Goal: Task Accomplishment & Management: Use online tool/utility

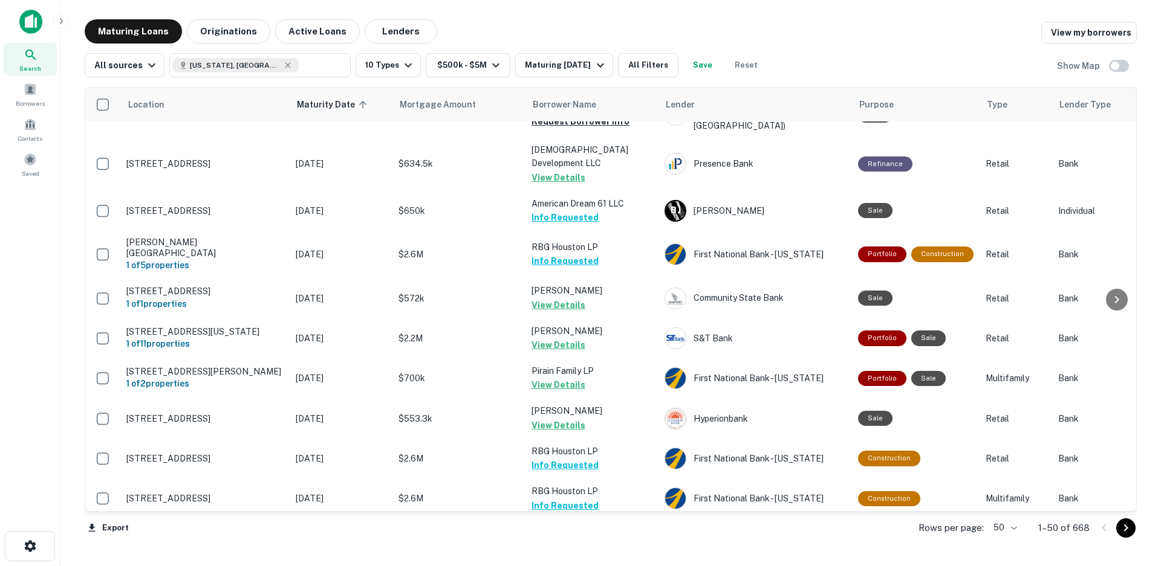
scroll to position [1803, 0]
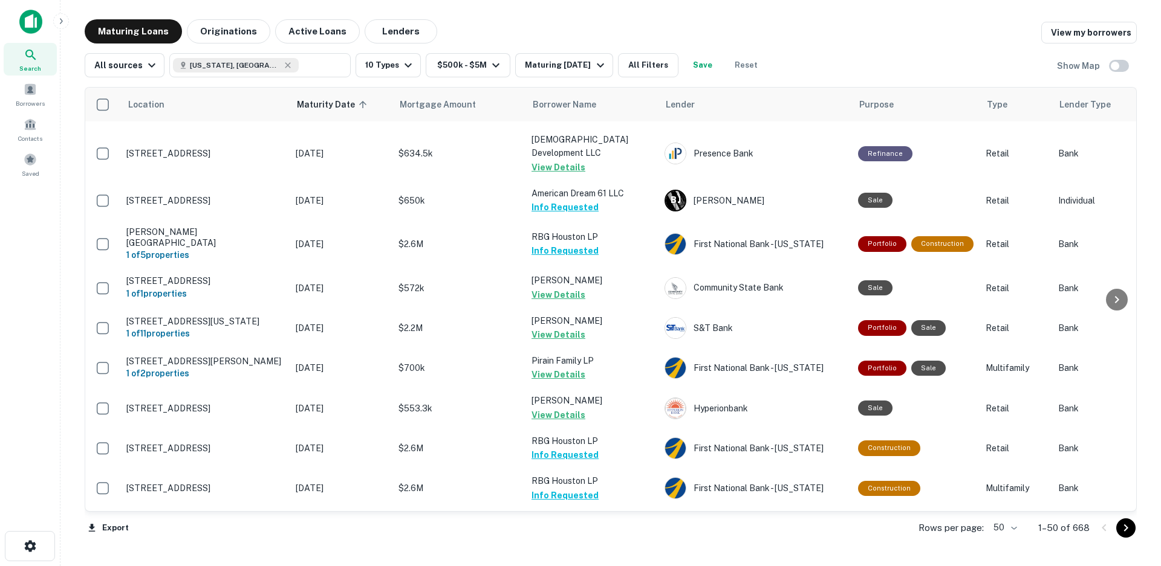
click at [1125, 531] on icon "Go to next page" at bounding box center [1126, 528] width 4 height 7
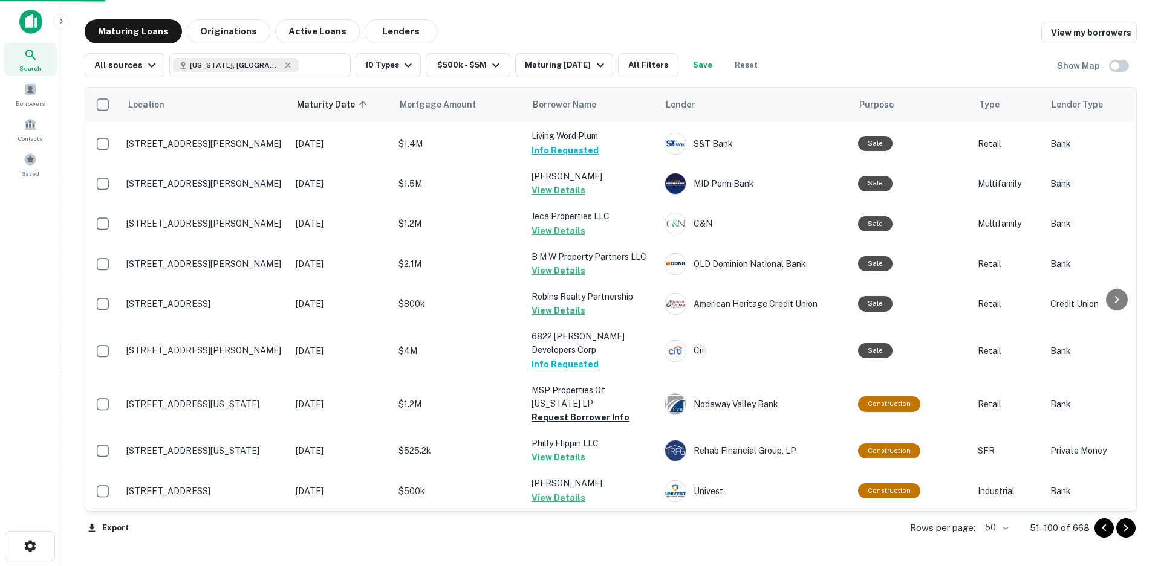
scroll to position [1722, 0]
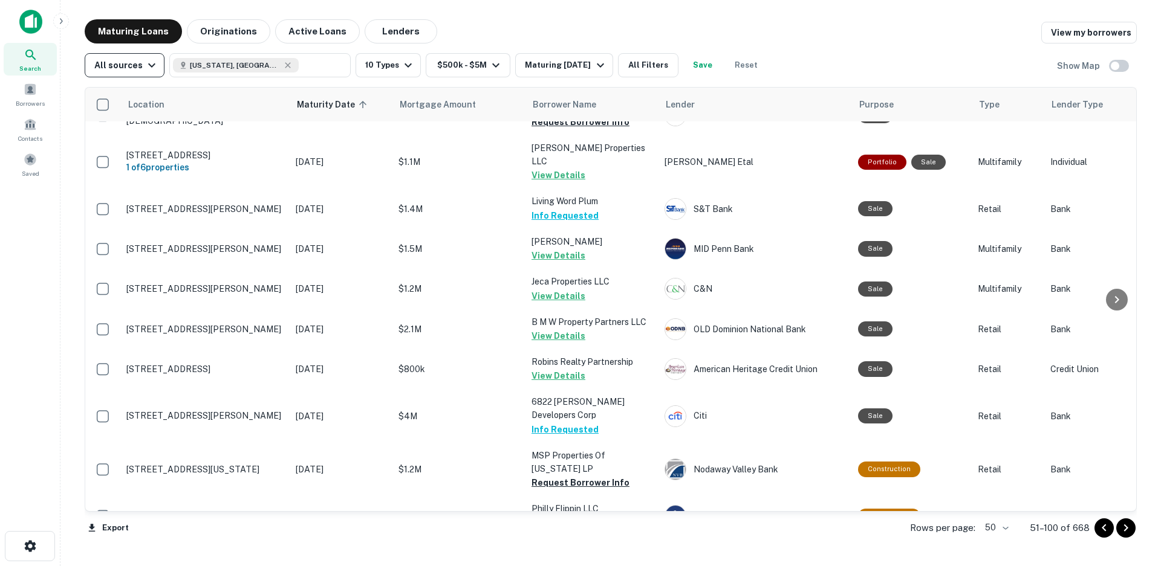
click at [149, 66] on icon "button" at bounding box center [151, 65] width 7 height 4
click at [149, 66] on div at bounding box center [580, 283] width 1161 height 566
click at [1122, 529] on icon "Go to next page" at bounding box center [1125, 528] width 15 height 15
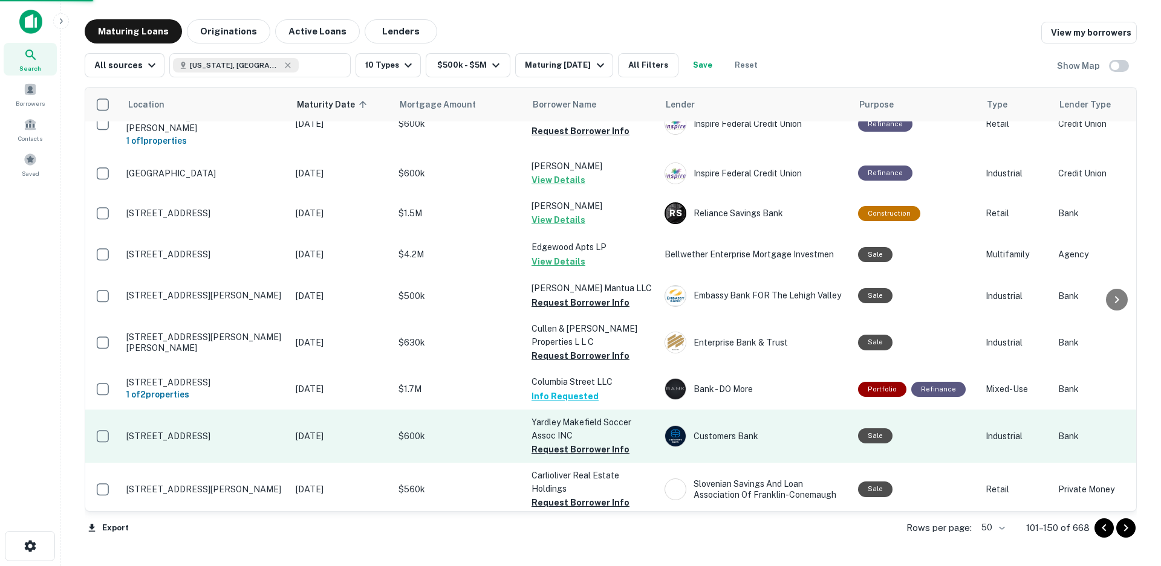
scroll to position [1719, 0]
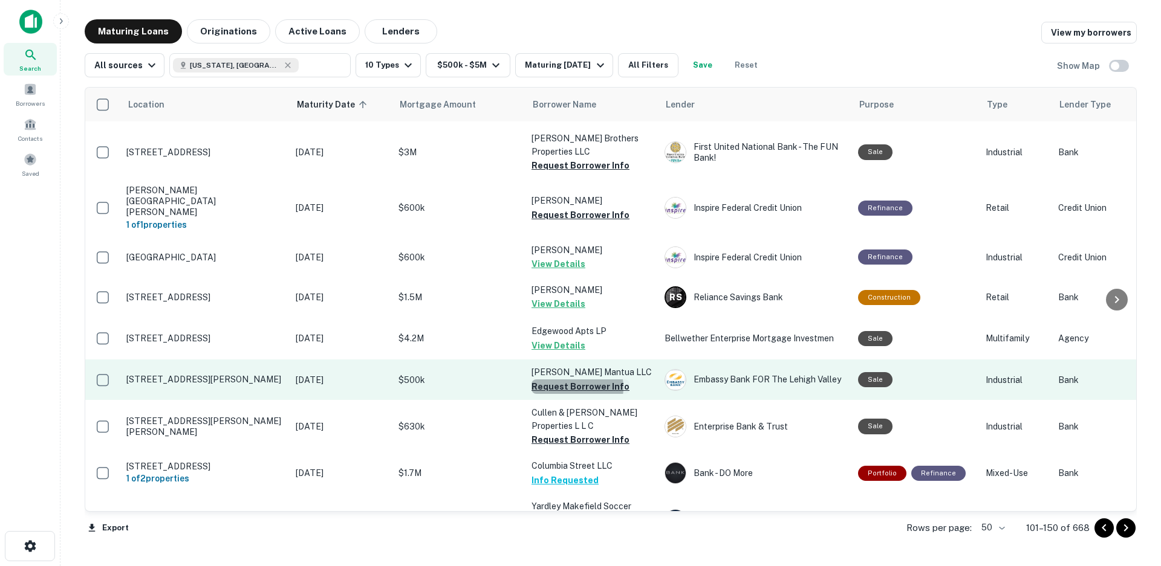
click at [573, 380] on button "Request Borrower Info" at bounding box center [580, 387] width 98 height 15
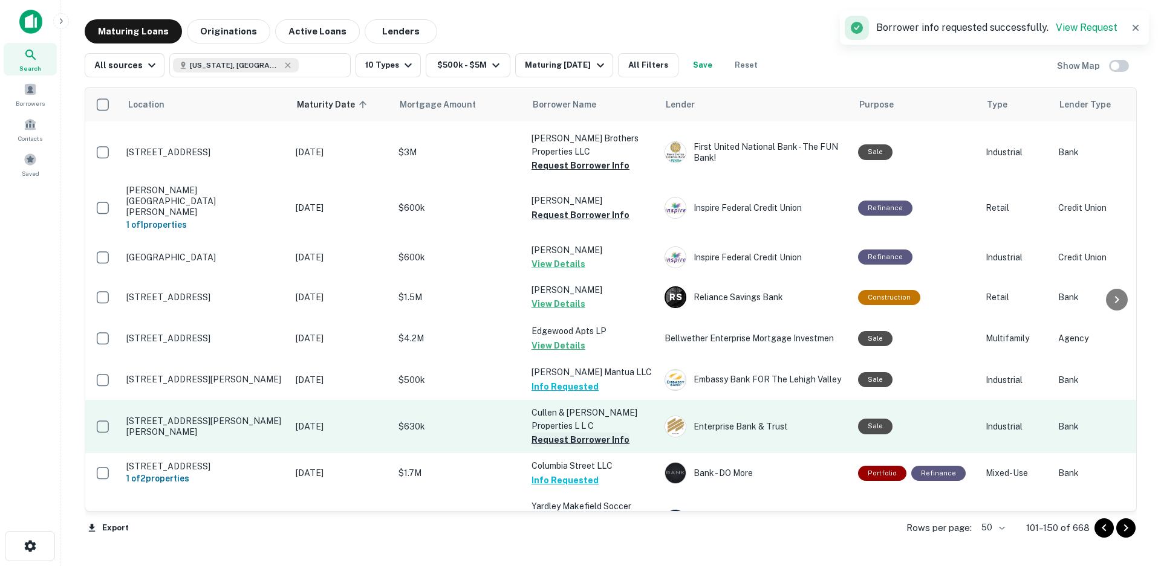
click at [576, 433] on button "Request Borrower Info" at bounding box center [580, 440] width 98 height 15
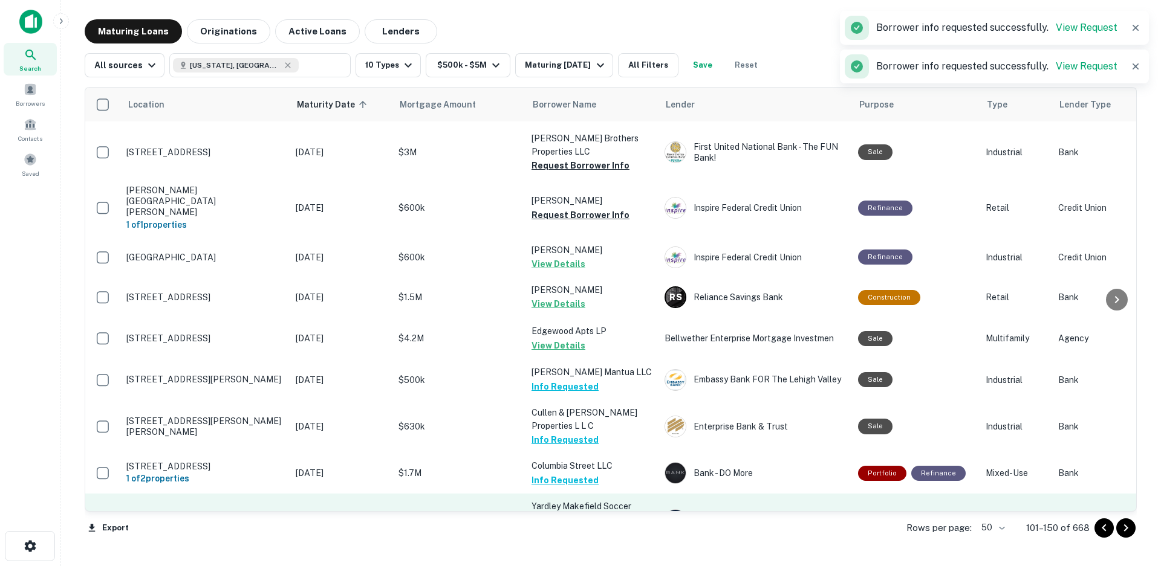
click at [579, 527] on button "Request Borrower Info" at bounding box center [580, 534] width 98 height 15
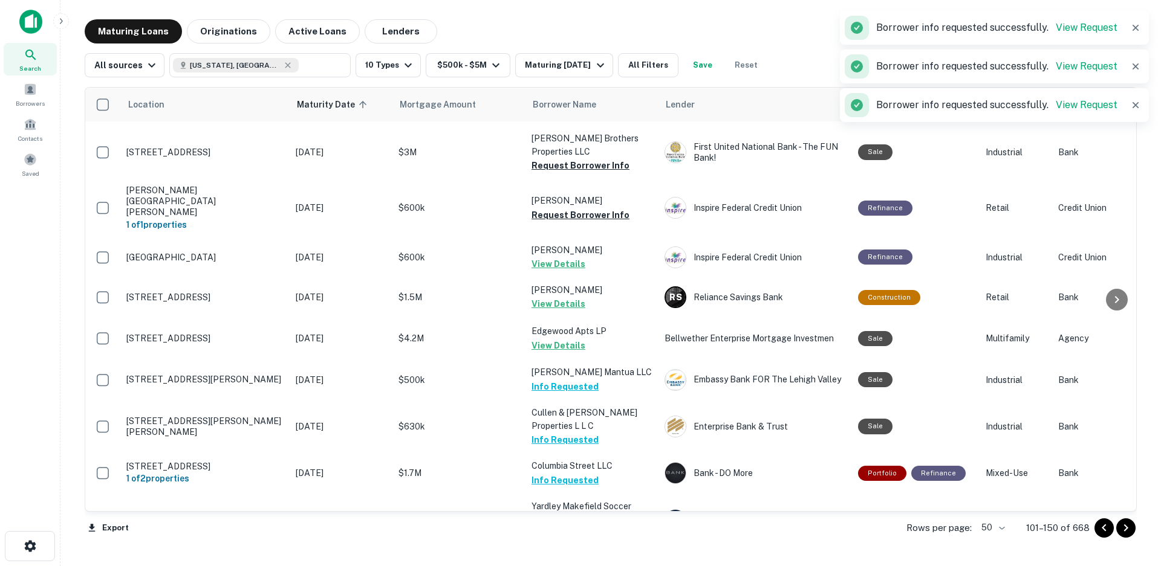
click at [1126, 531] on icon "Go to next page" at bounding box center [1125, 528] width 15 height 15
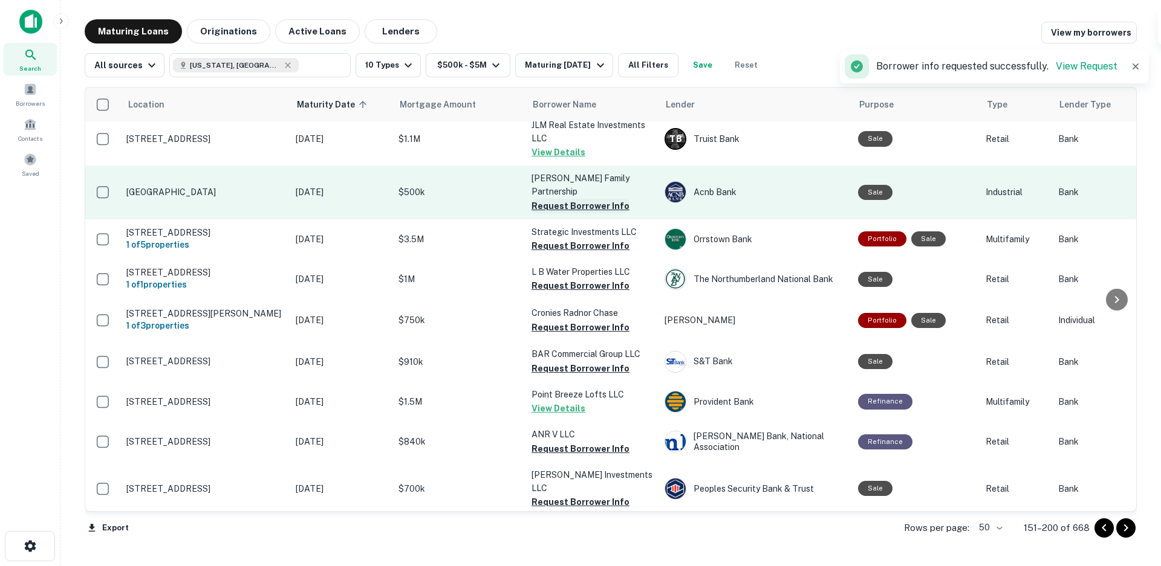
click at [583, 199] on button "Request Borrower Info" at bounding box center [580, 206] width 98 height 15
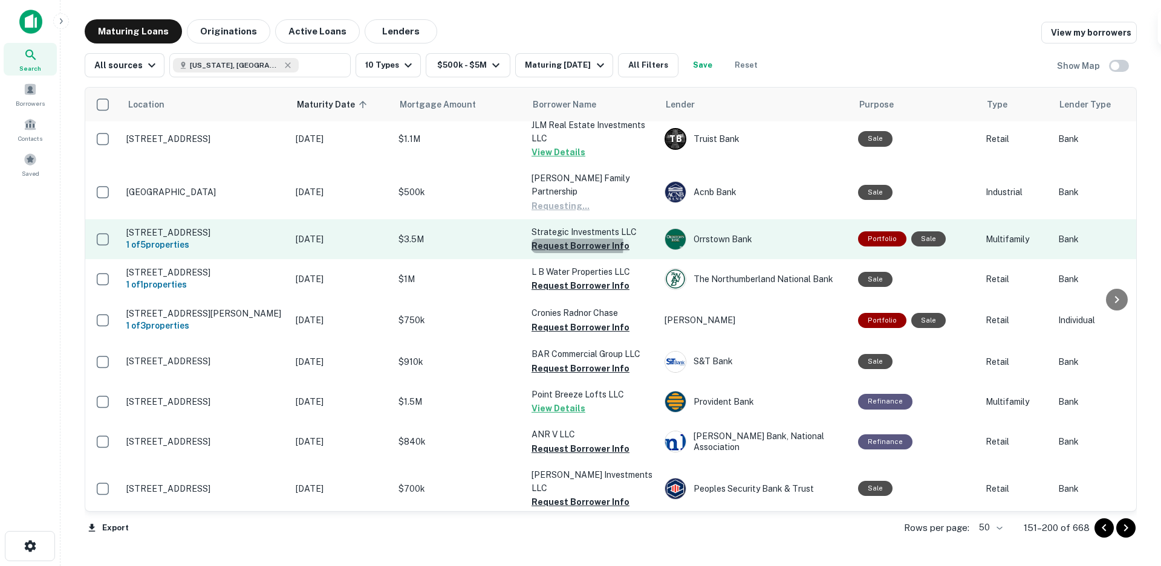
click at [574, 239] on button "Request Borrower Info" at bounding box center [580, 246] width 98 height 15
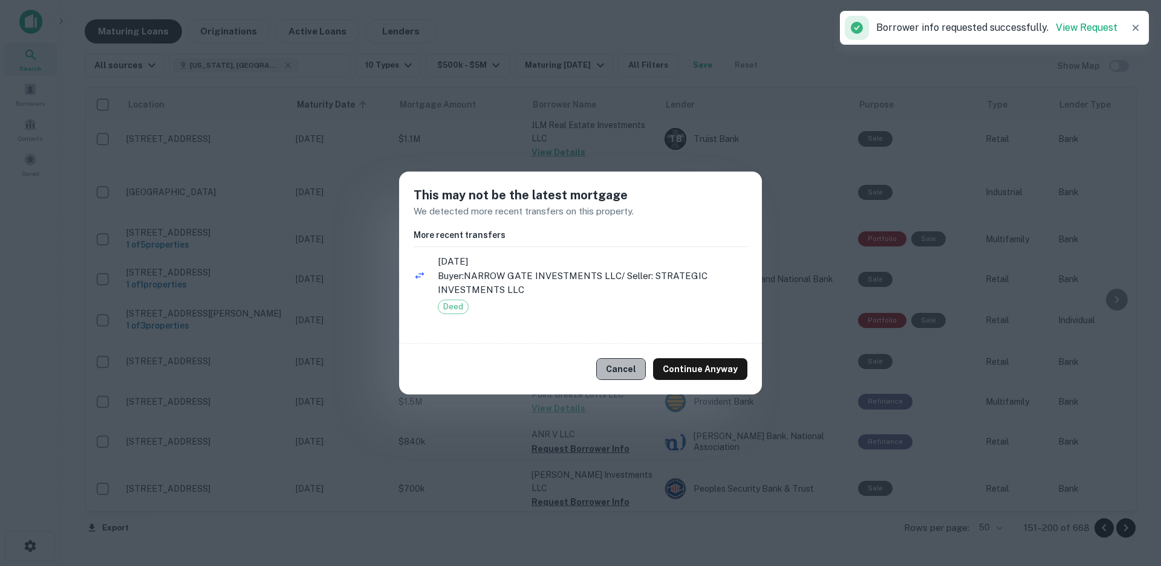
click at [629, 374] on button "Cancel" at bounding box center [621, 369] width 50 height 22
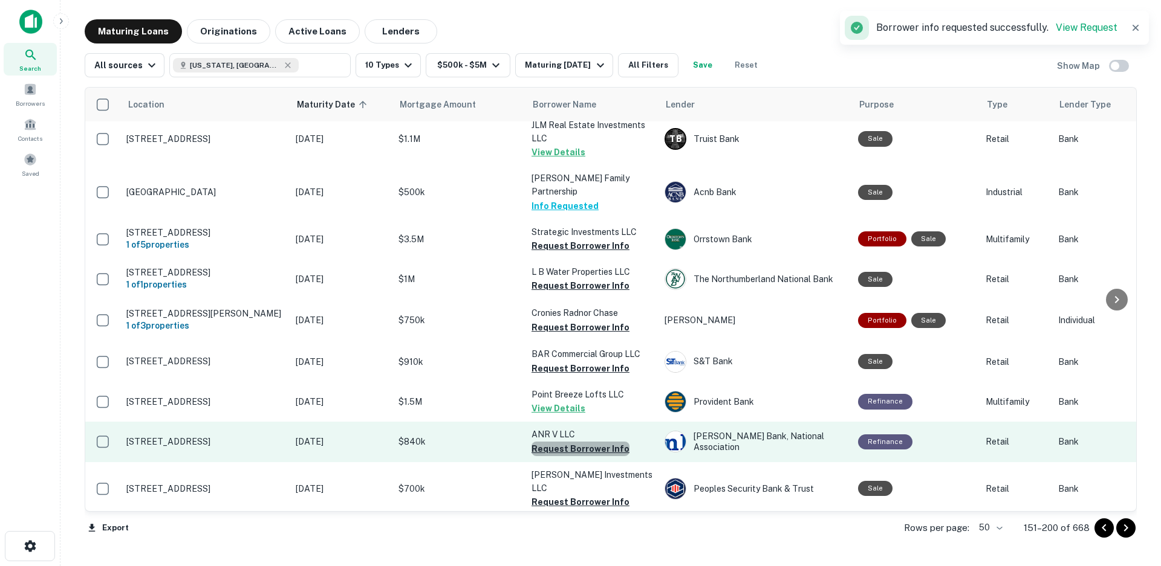
click at [589, 442] on button "Request Borrower Info" at bounding box center [580, 449] width 98 height 15
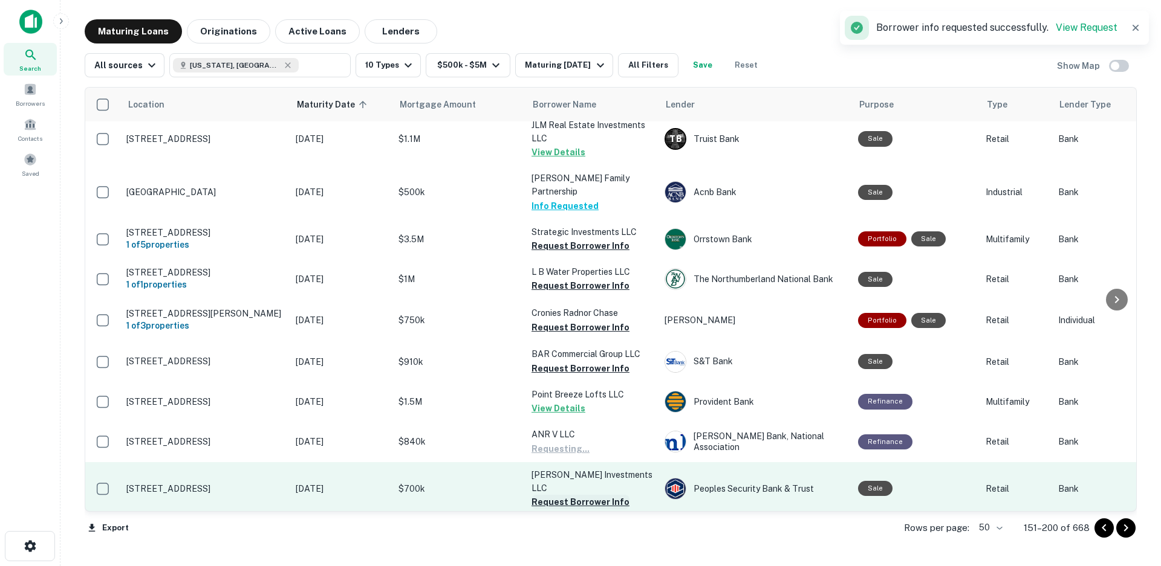
click at [582, 495] on button "Request Borrower Info" at bounding box center [580, 502] width 98 height 15
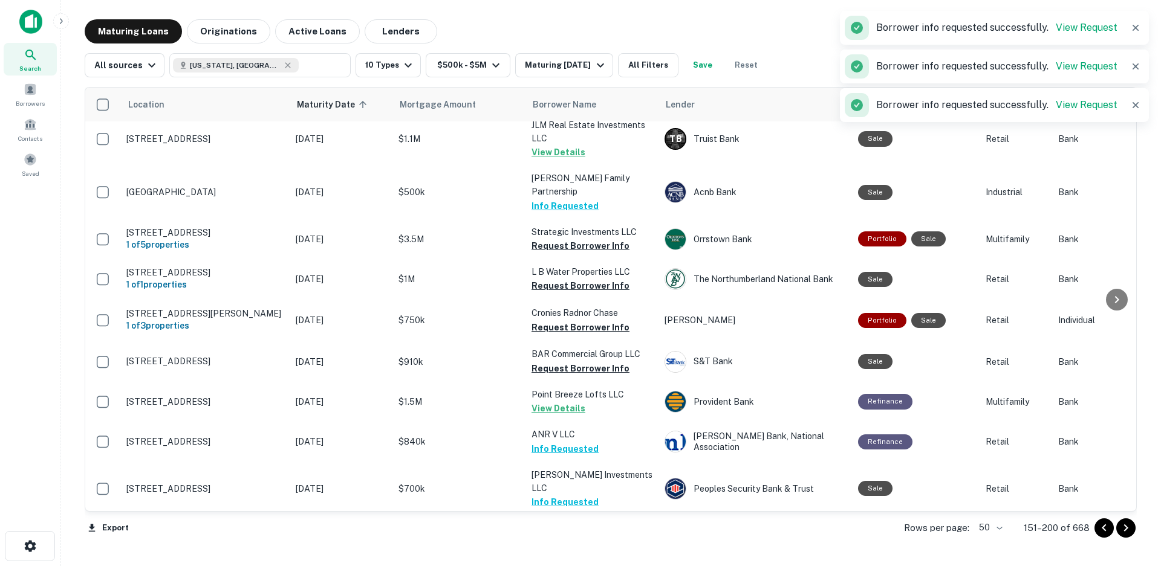
click at [569, 535] on button "Request Borrower Info" at bounding box center [580, 542] width 98 height 15
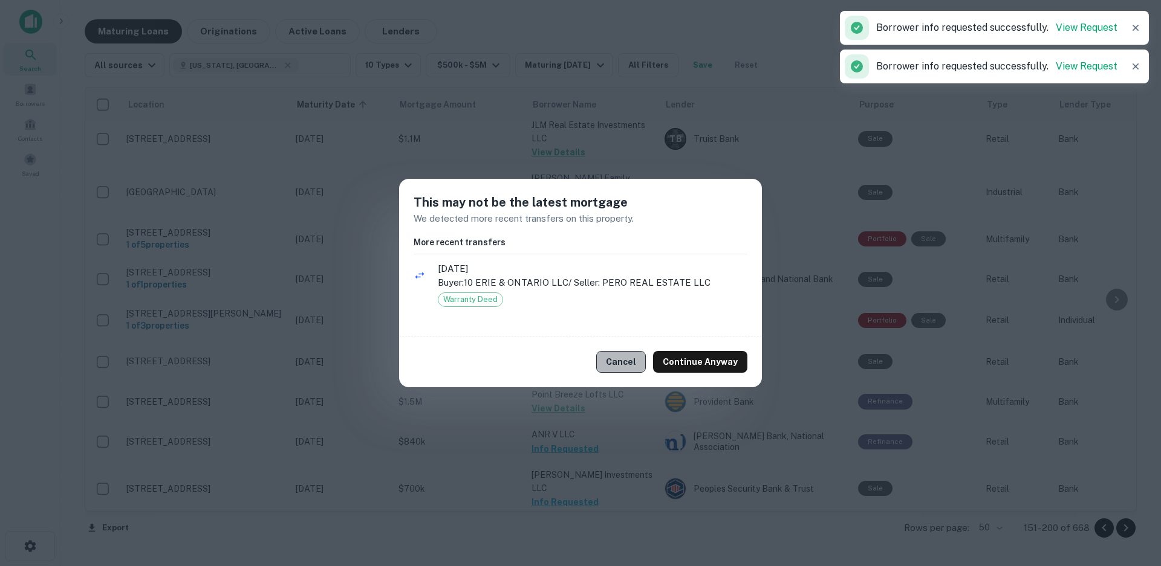
click at [626, 365] on button "Cancel" at bounding box center [621, 362] width 50 height 22
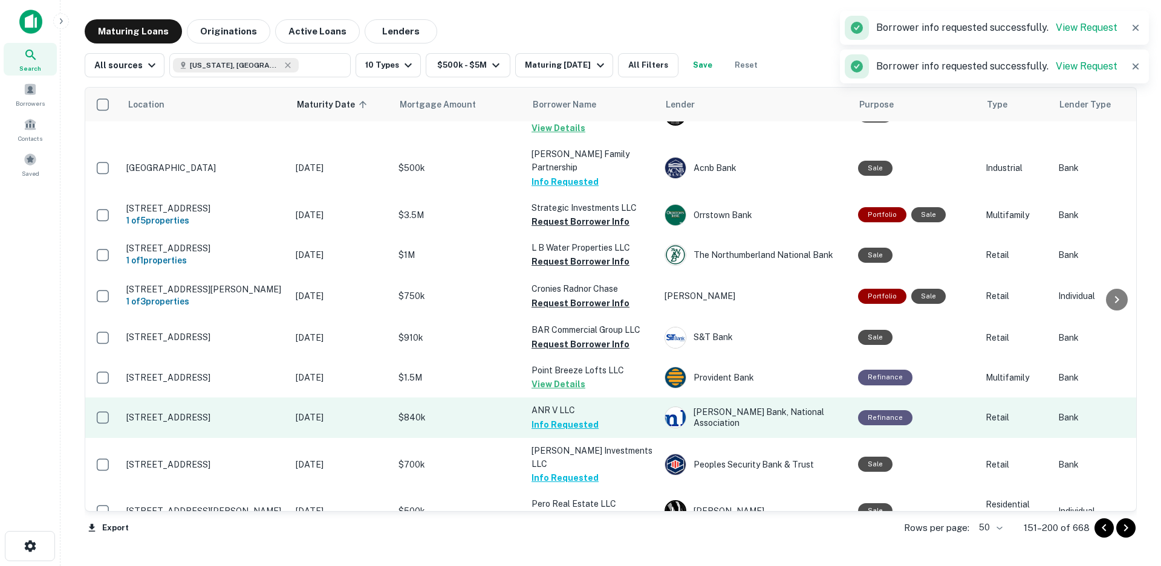
scroll to position [1756, 0]
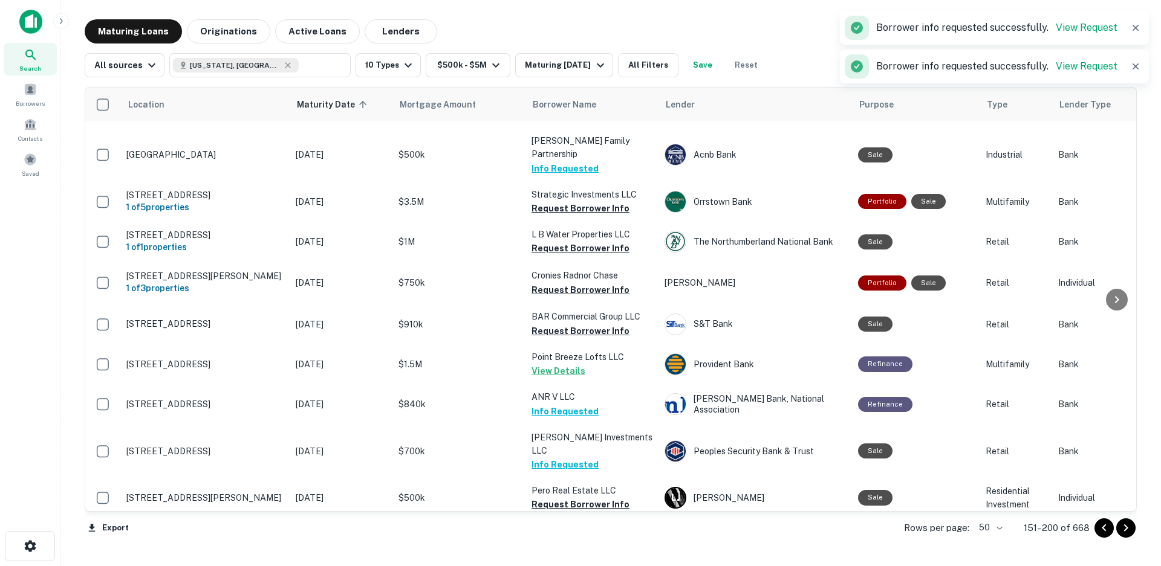
click at [585, 551] on button "Request Borrower Info" at bounding box center [580, 558] width 98 height 15
click at [1124, 531] on icon "Go to next page" at bounding box center [1126, 528] width 4 height 7
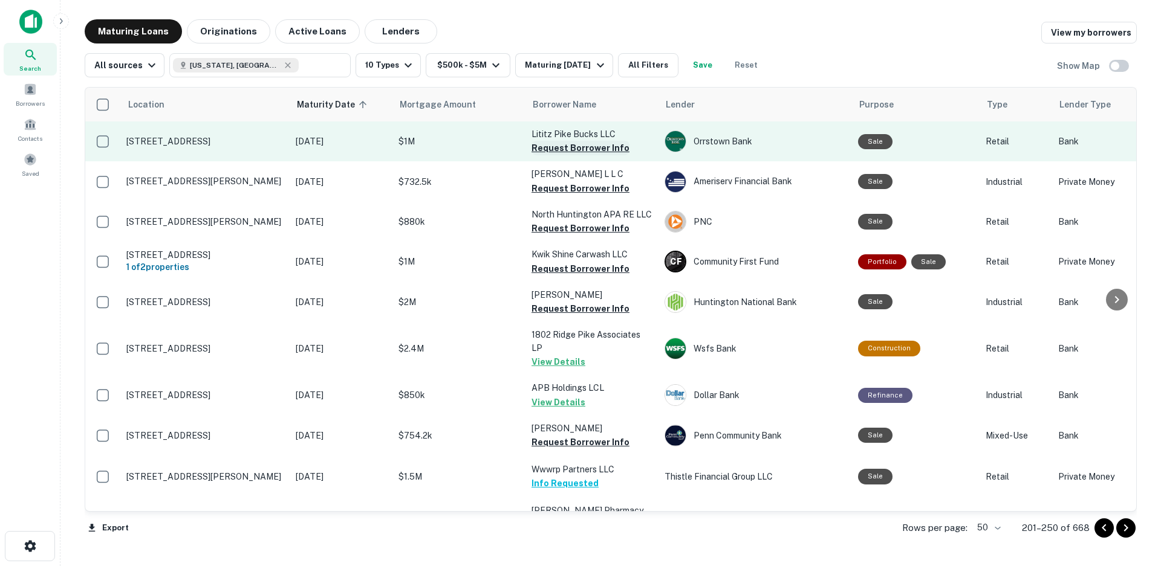
click at [572, 148] on button "Request Borrower Info" at bounding box center [580, 148] width 98 height 15
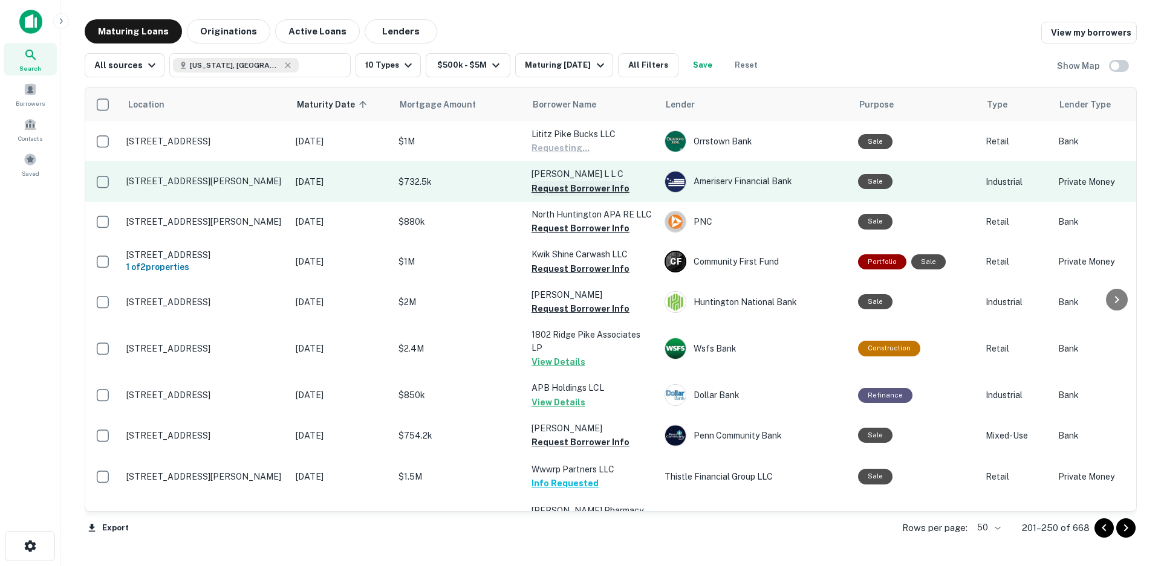
click at [571, 190] on button "Request Borrower Info" at bounding box center [580, 188] width 98 height 15
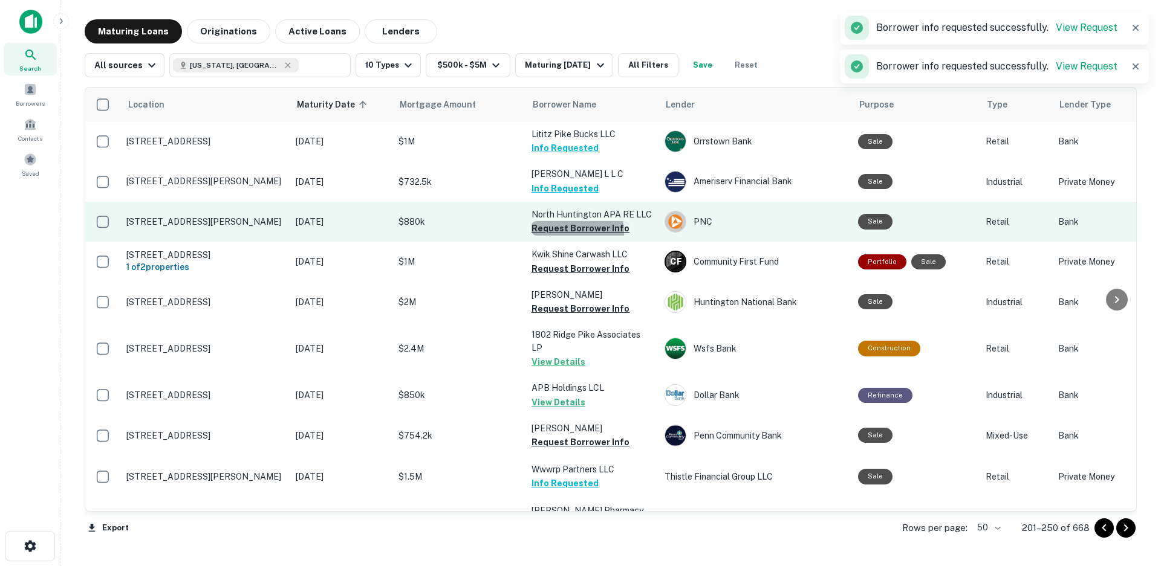
click at [567, 233] on button "Request Borrower Info" at bounding box center [580, 228] width 98 height 15
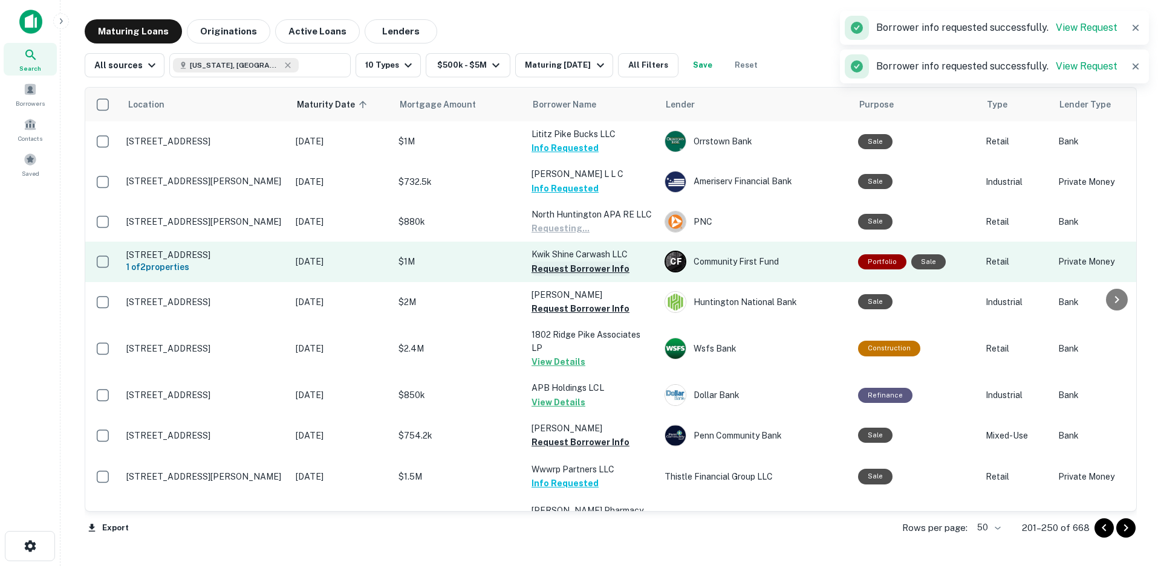
click at [565, 271] on button "Request Borrower Info" at bounding box center [580, 269] width 98 height 15
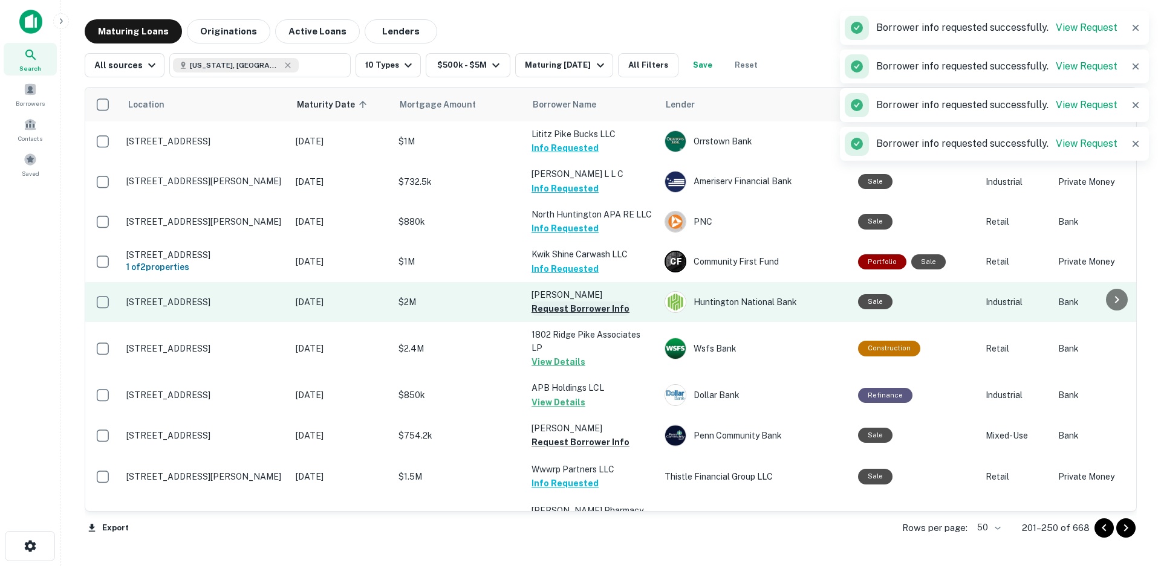
click at [562, 310] on button "Request Borrower Info" at bounding box center [580, 309] width 98 height 15
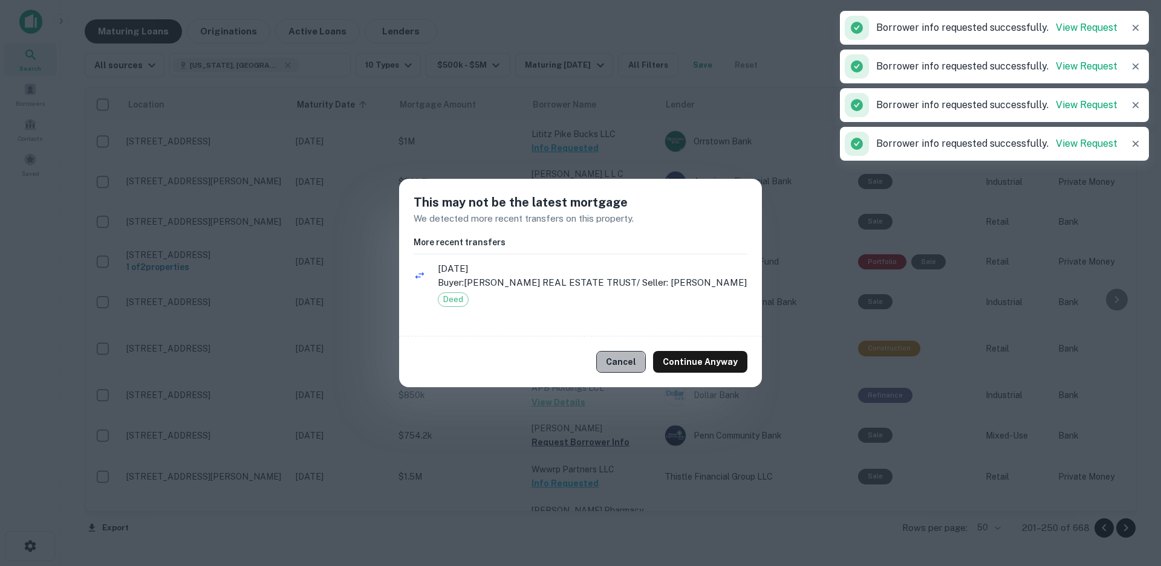
click at [611, 373] on button "Cancel" at bounding box center [621, 362] width 50 height 22
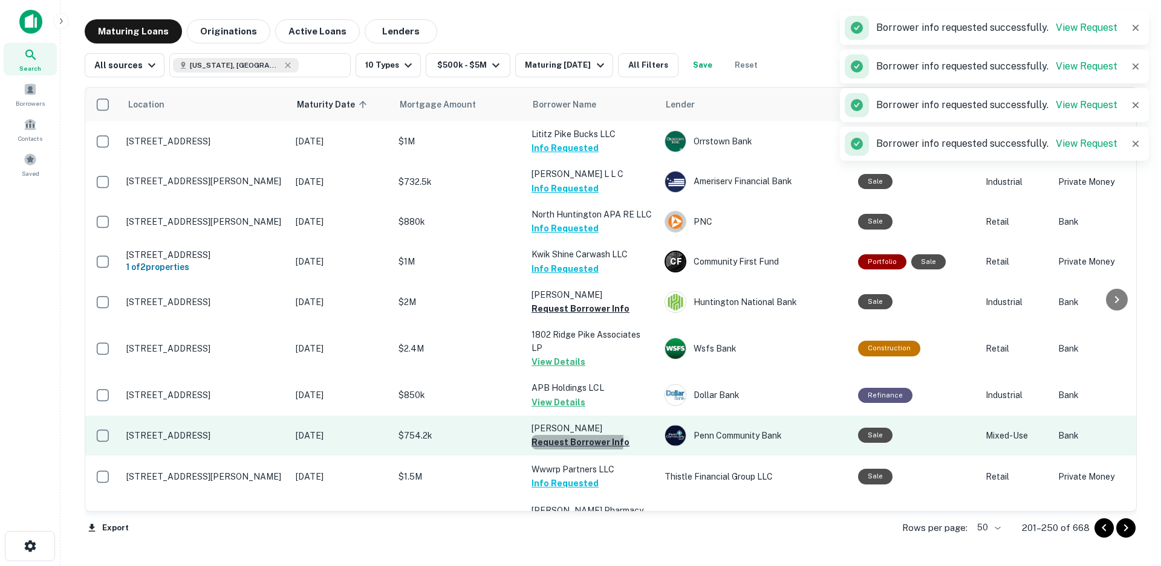
click at [558, 435] on button "Request Borrower Info" at bounding box center [580, 442] width 98 height 15
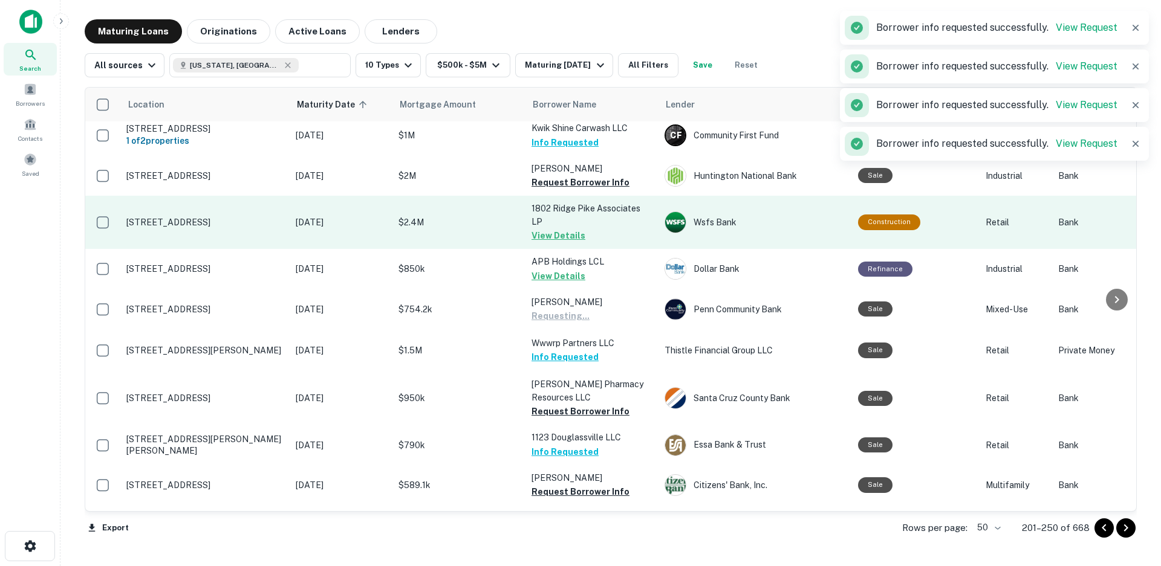
scroll to position [181, 0]
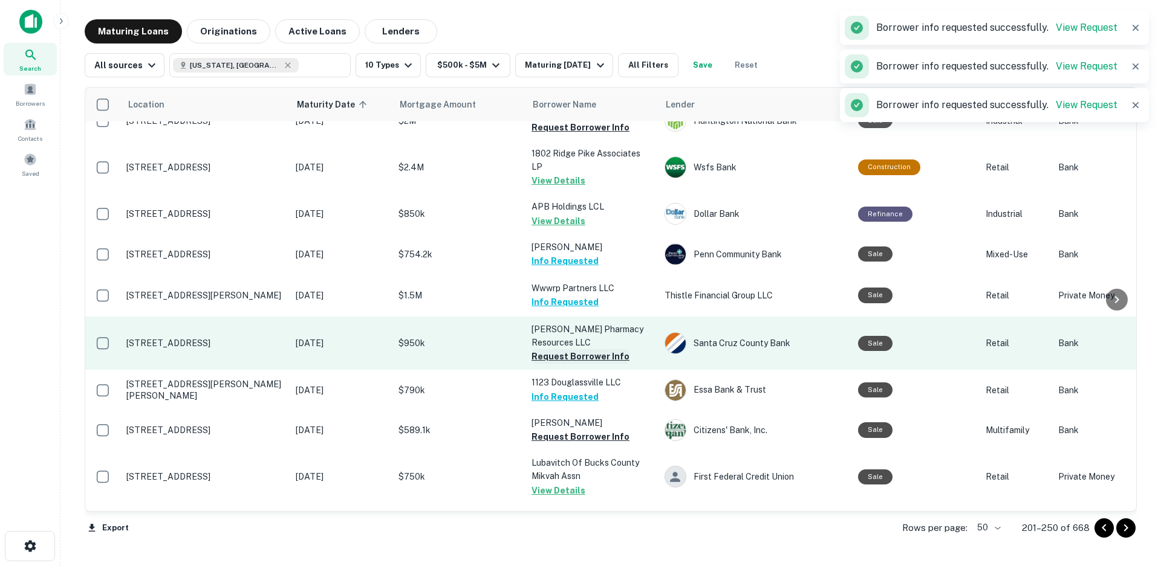
click at [560, 349] on button "Request Borrower Info" at bounding box center [580, 356] width 98 height 15
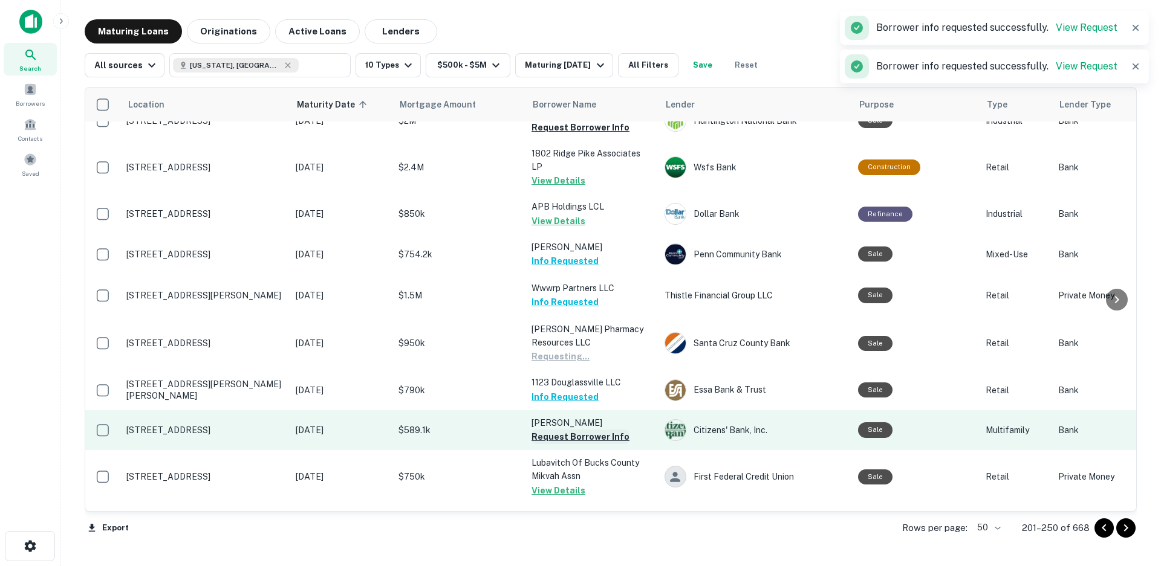
click at [565, 430] on button "Request Borrower Info" at bounding box center [580, 437] width 98 height 15
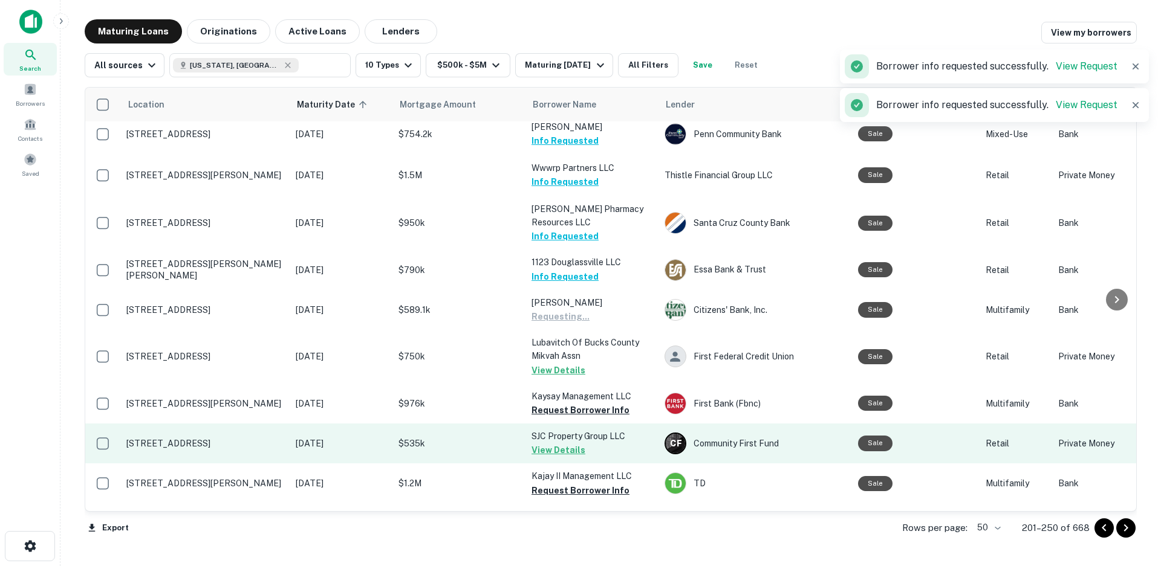
scroll to position [302, 0]
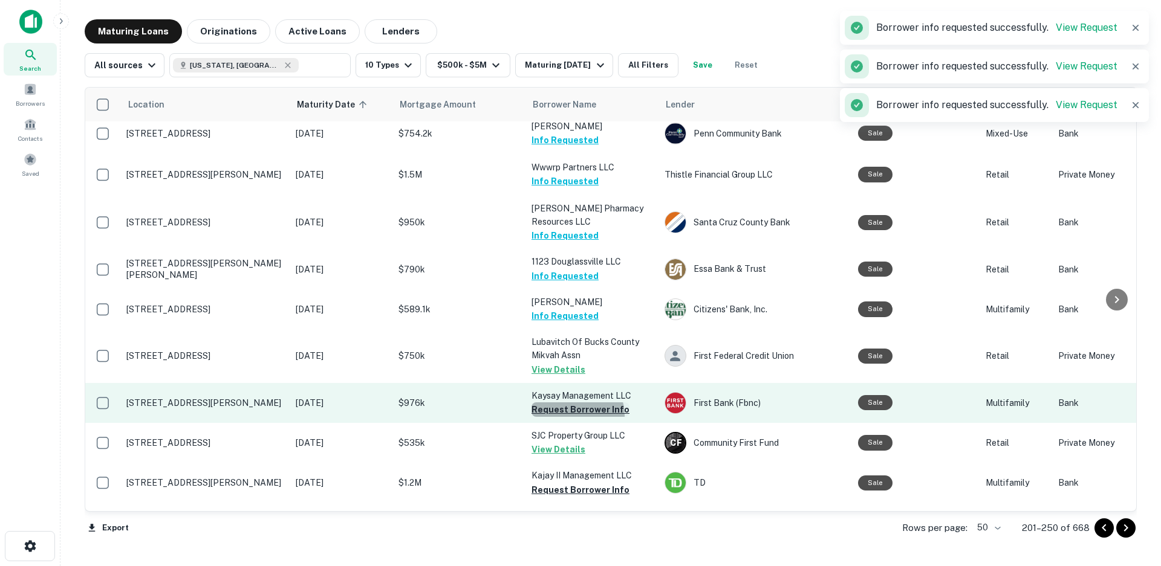
click at [571, 403] on button "Request Borrower Info" at bounding box center [580, 410] width 98 height 15
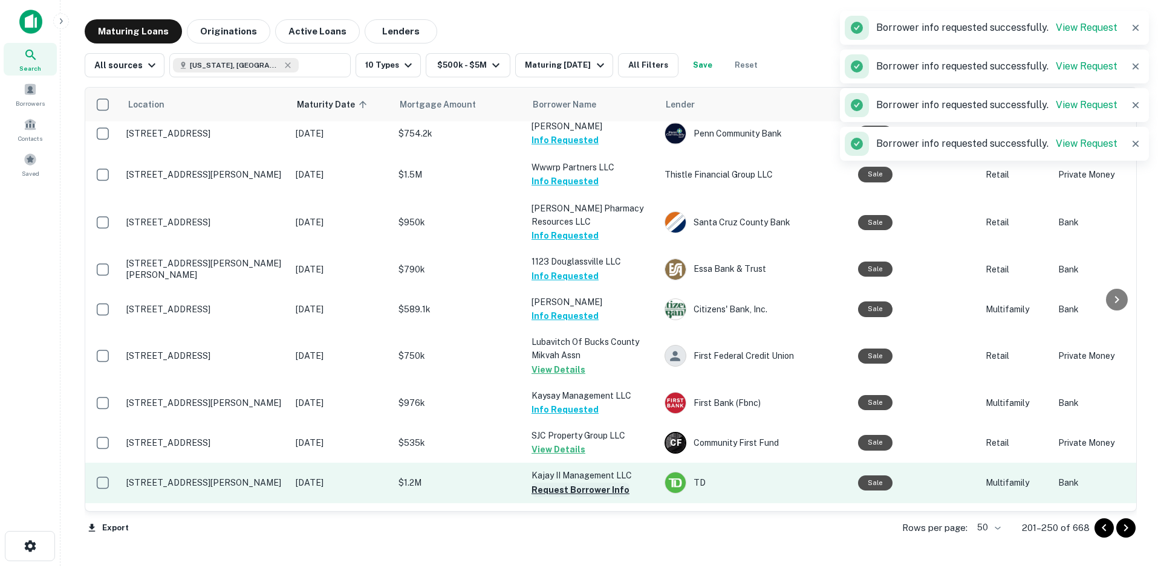
click at [573, 483] on button "Request Borrower Info" at bounding box center [580, 490] width 98 height 15
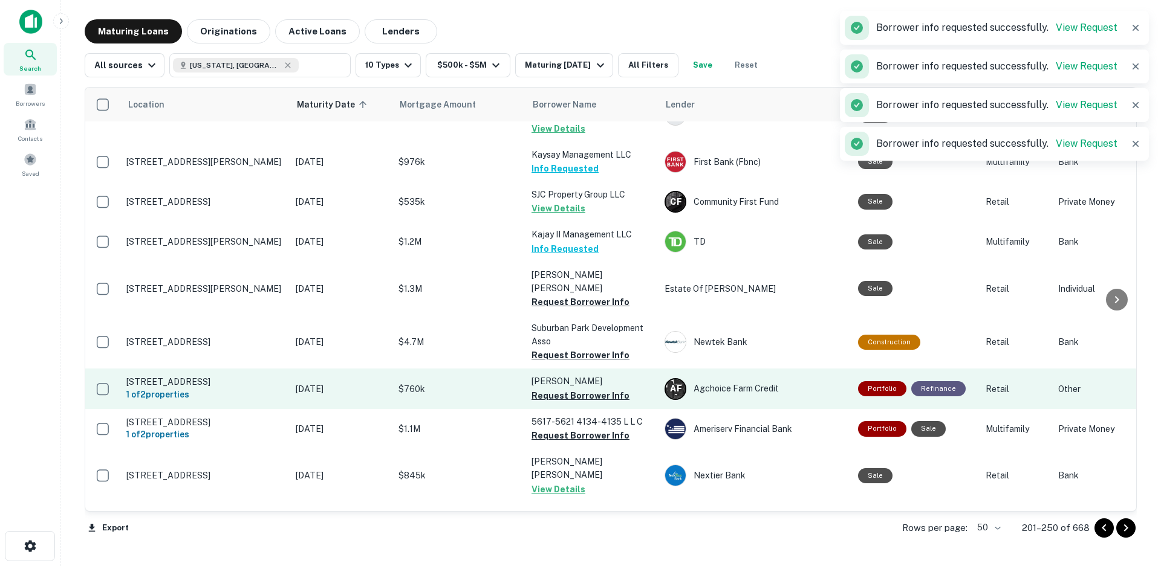
scroll to position [544, 0]
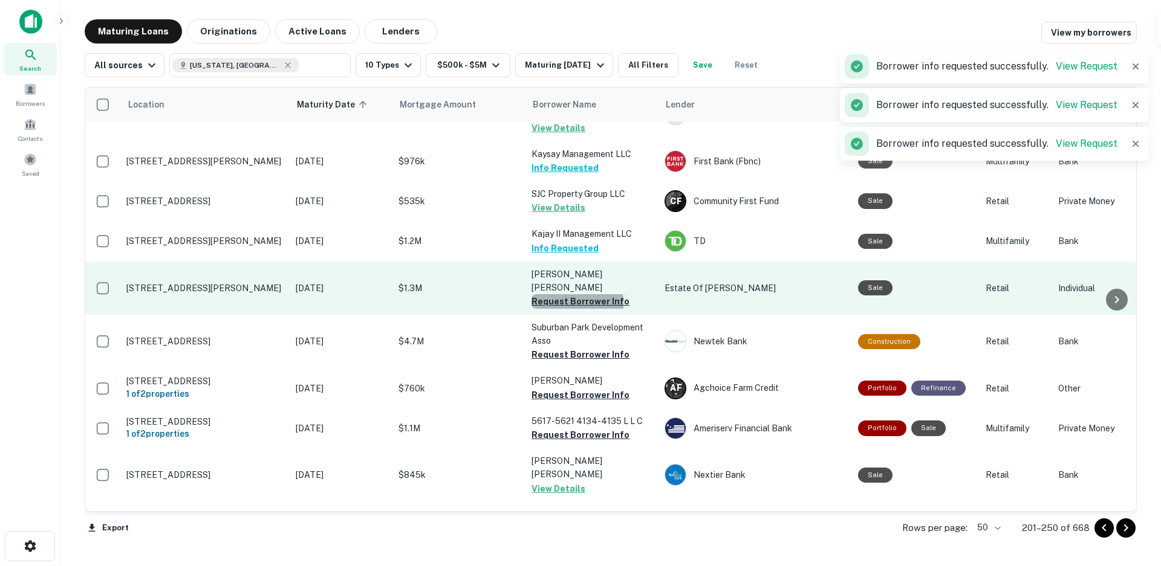
click at [564, 294] on button "Request Borrower Info" at bounding box center [580, 301] width 98 height 15
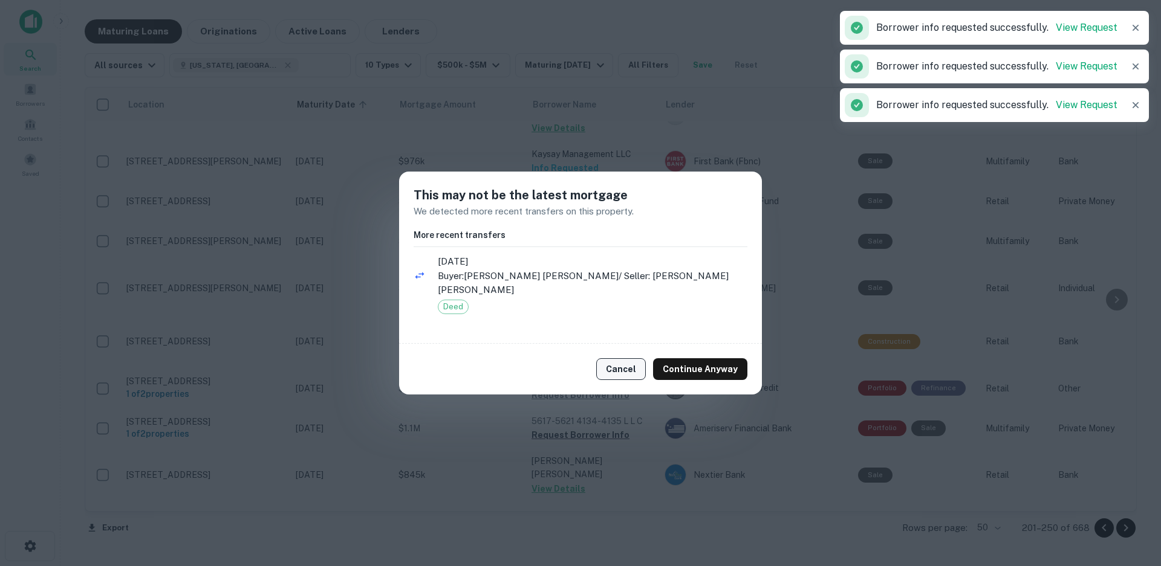
click at [612, 360] on button "Cancel" at bounding box center [621, 369] width 50 height 22
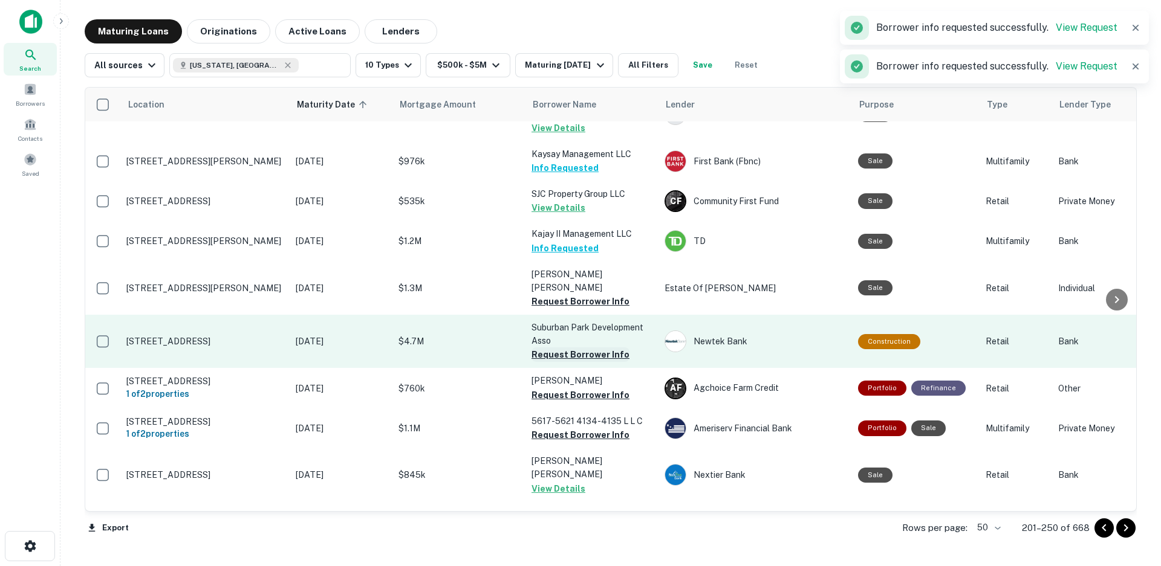
click at [561, 348] on button "Request Borrower Info" at bounding box center [580, 355] width 98 height 15
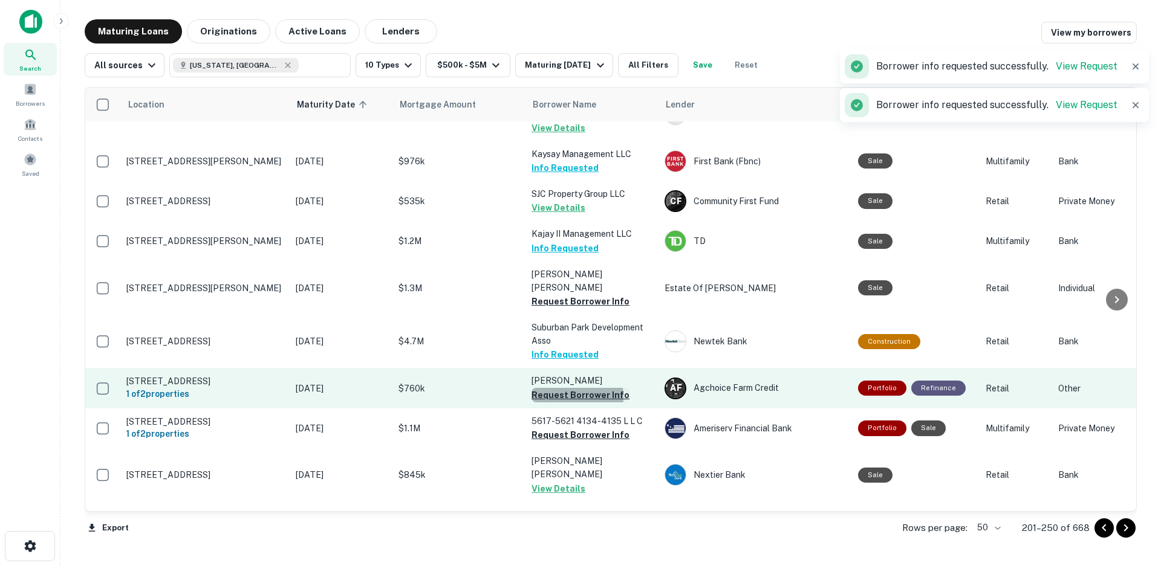
click at [571, 388] on button "Request Borrower Info" at bounding box center [580, 395] width 98 height 15
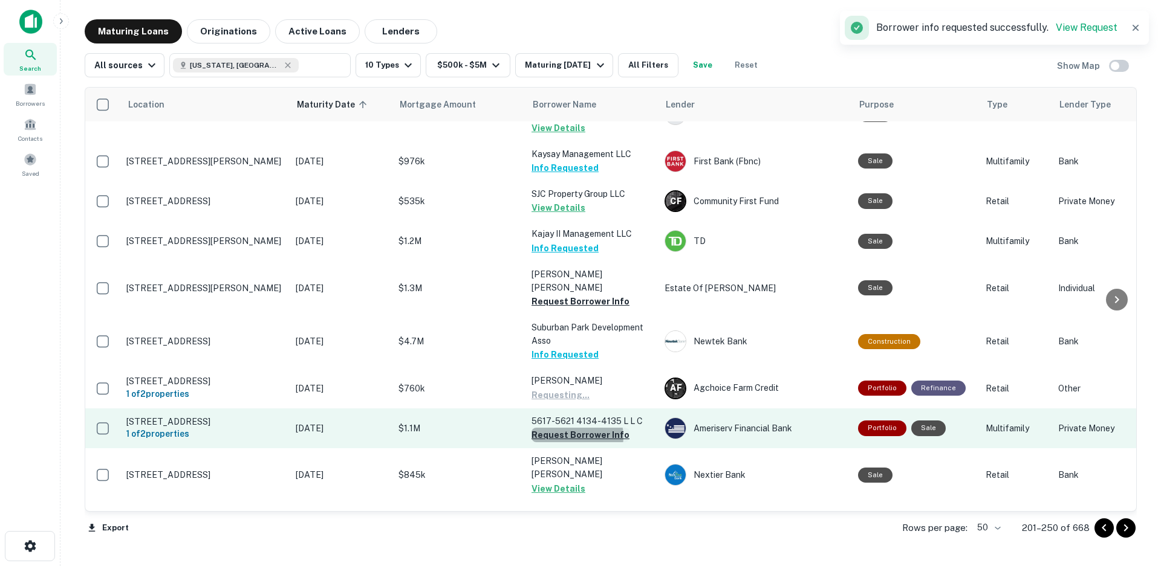
click at [574, 428] on button "Request Borrower Info" at bounding box center [580, 435] width 98 height 15
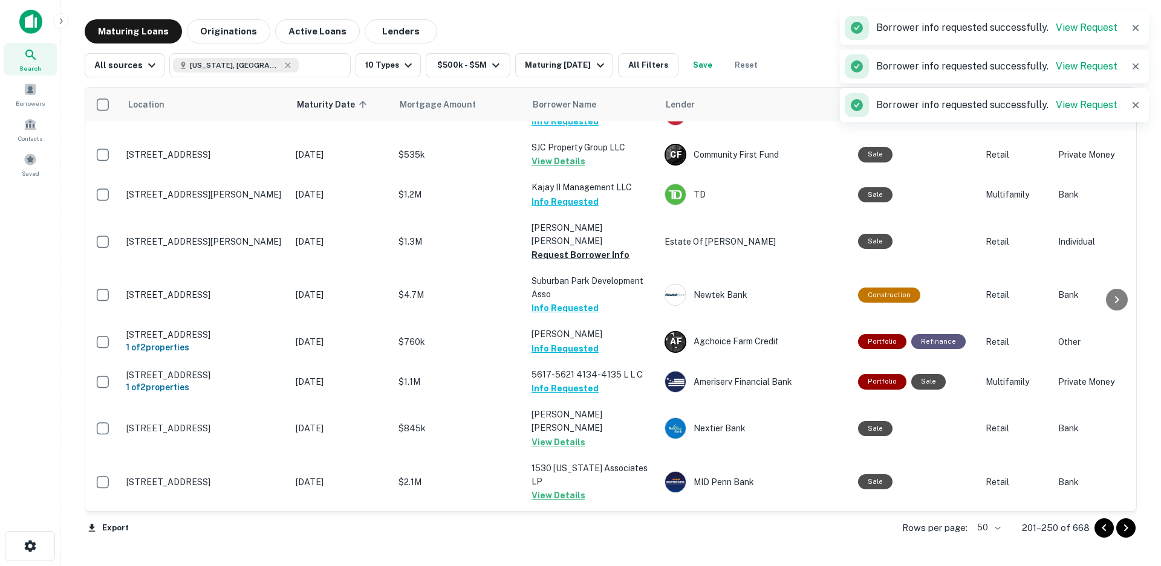
scroll to position [725, 0]
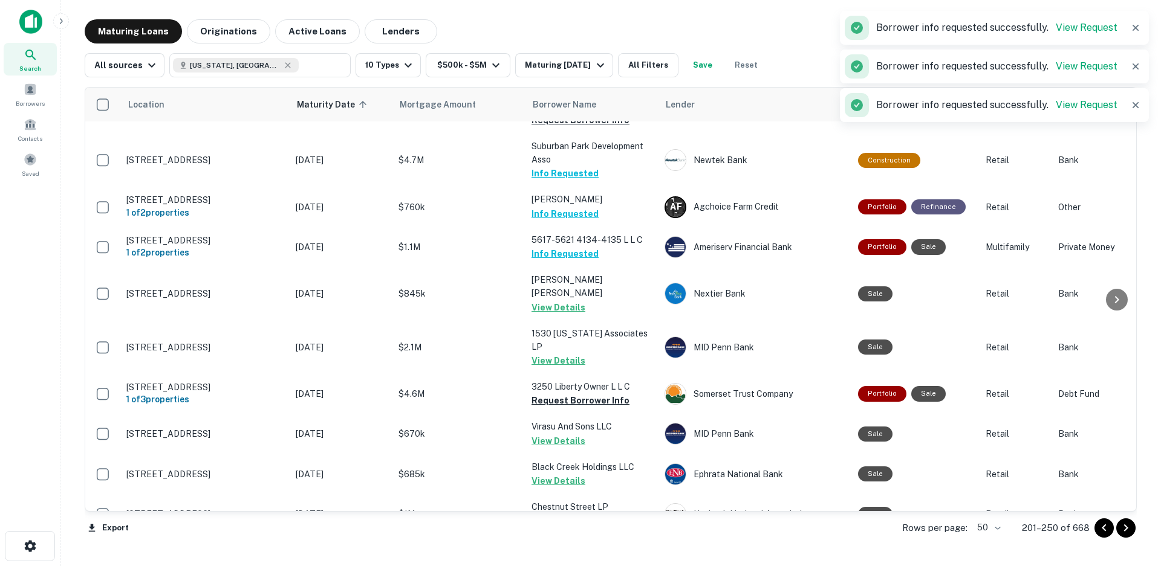
click at [1124, 530] on icon "Go to next page" at bounding box center [1125, 528] width 15 height 15
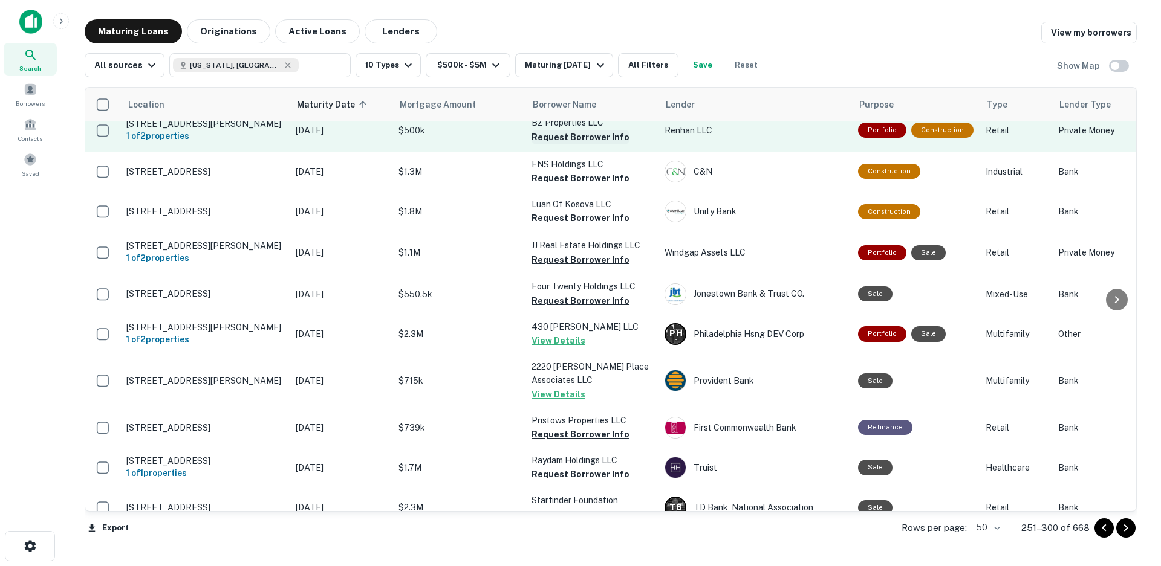
click at [557, 141] on button "Request Borrower Info" at bounding box center [580, 137] width 98 height 15
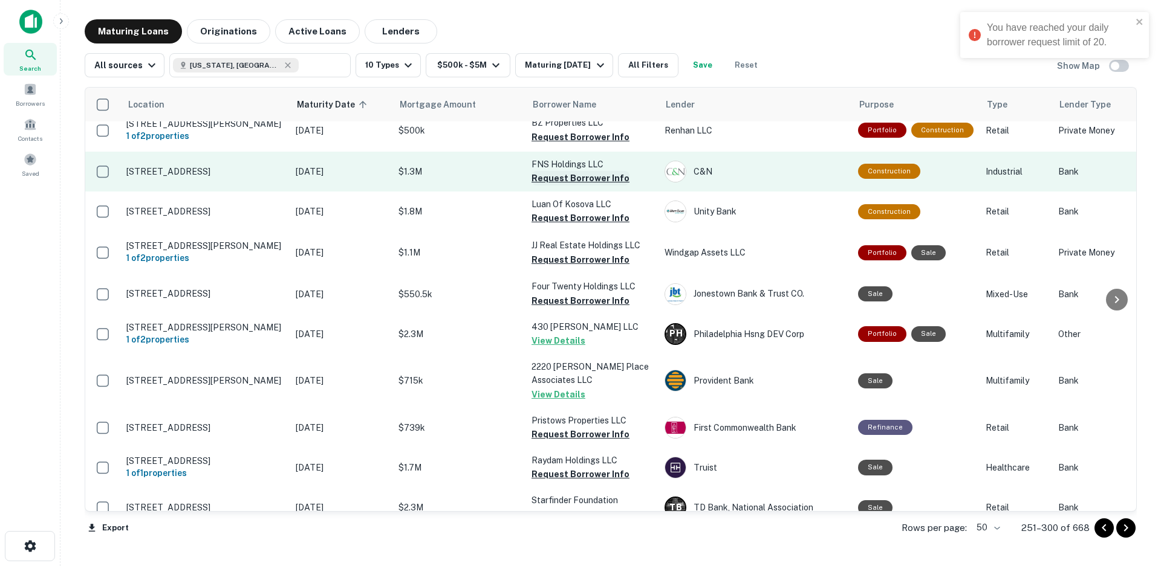
click at [548, 184] on button "Request Borrower Info" at bounding box center [580, 178] width 98 height 15
